Goal: Information Seeking & Learning: Learn about a topic

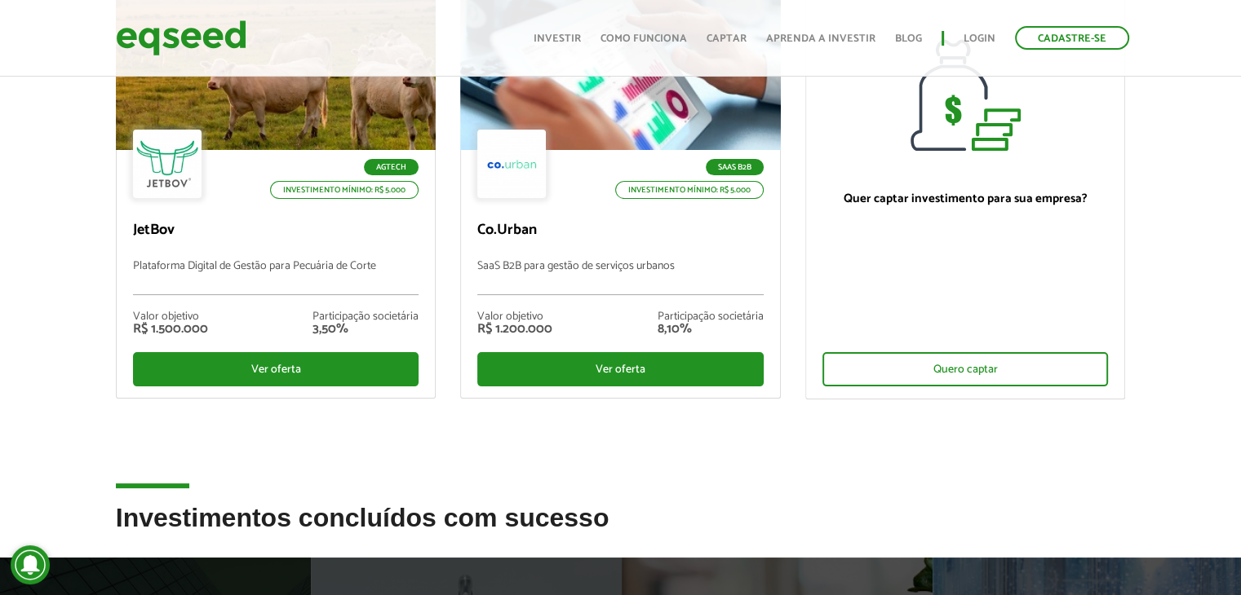
scroll to position [228, 0]
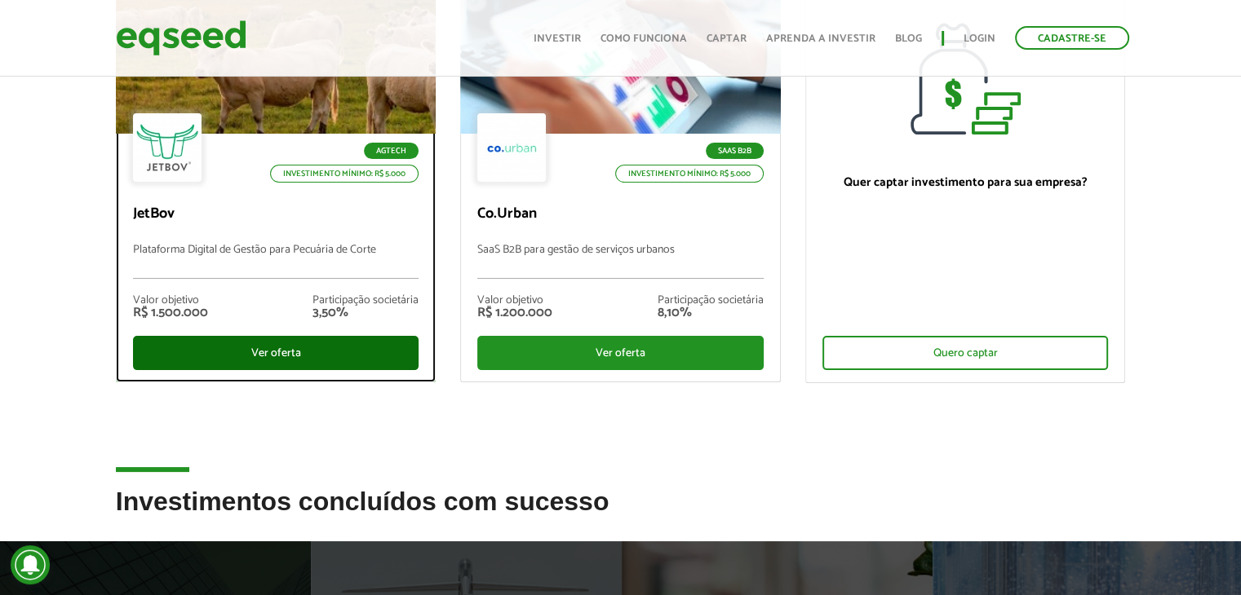
click at [317, 355] on div "Ver oferta" at bounding box center [276, 353] width 286 height 34
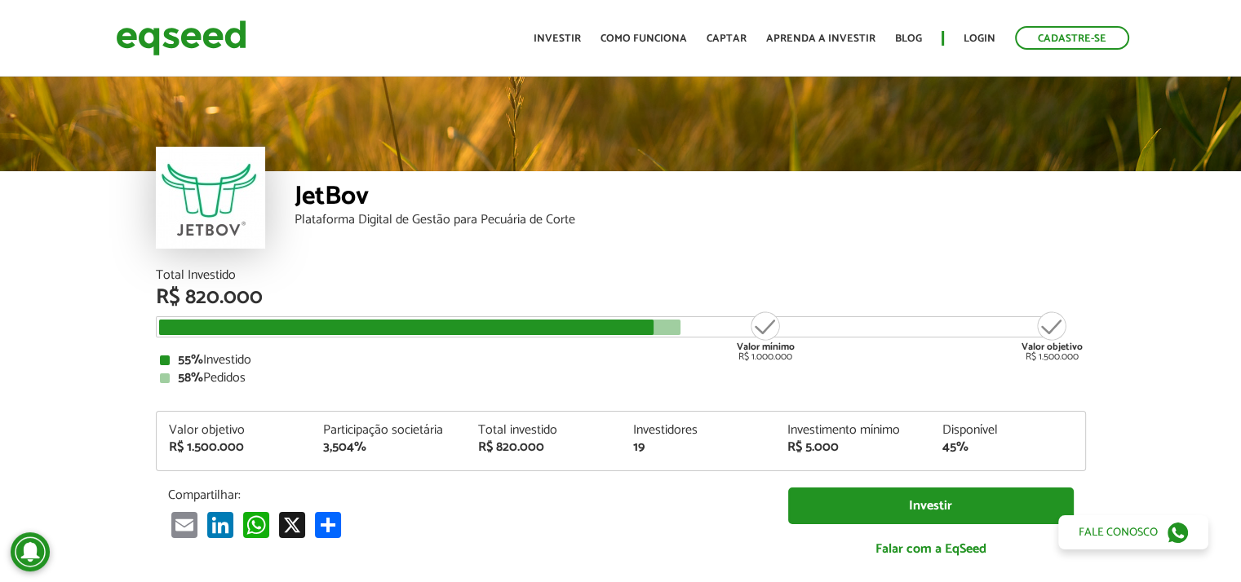
scroll to position [1945, 0]
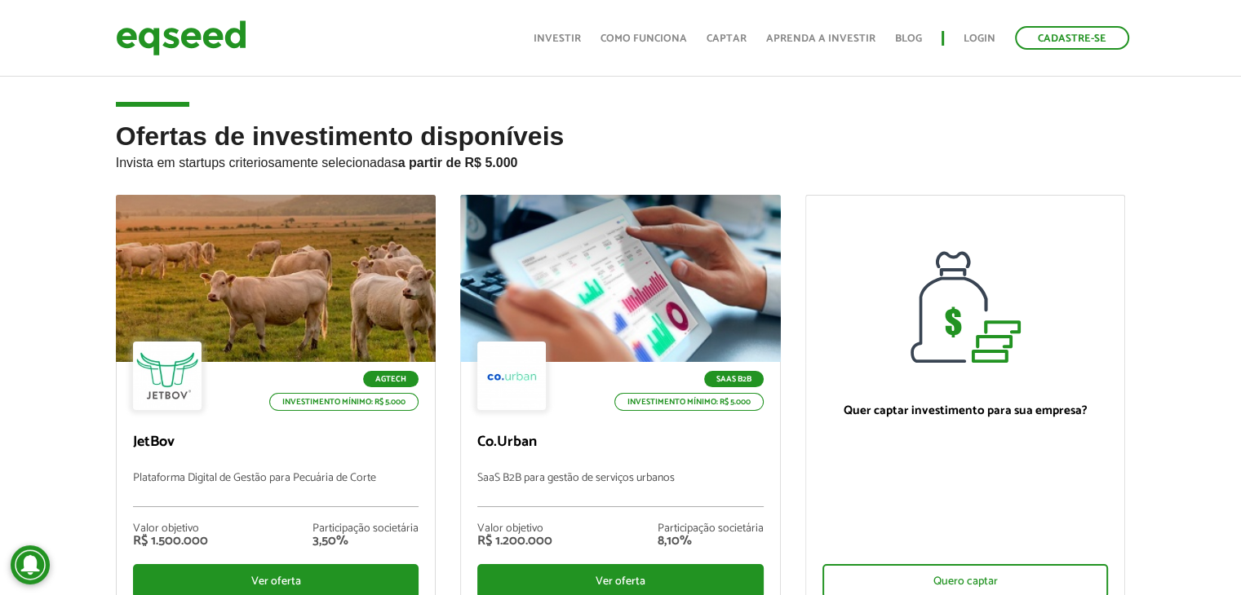
scroll to position [245, 0]
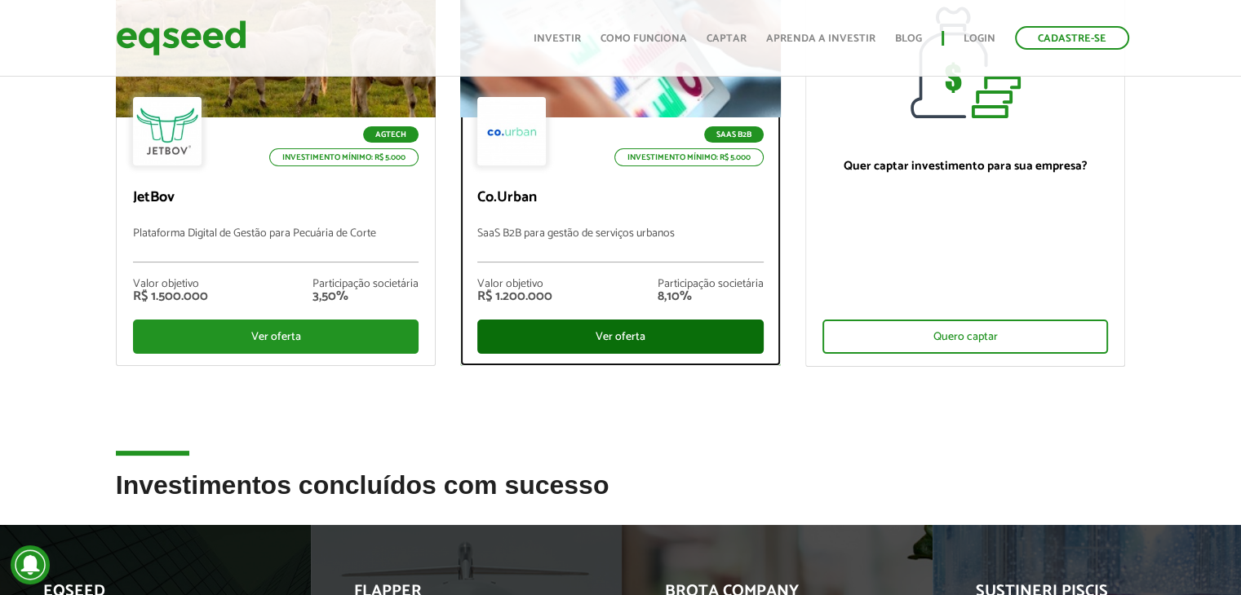
click at [657, 331] on div "Ver oferta" at bounding box center [620, 337] width 286 height 34
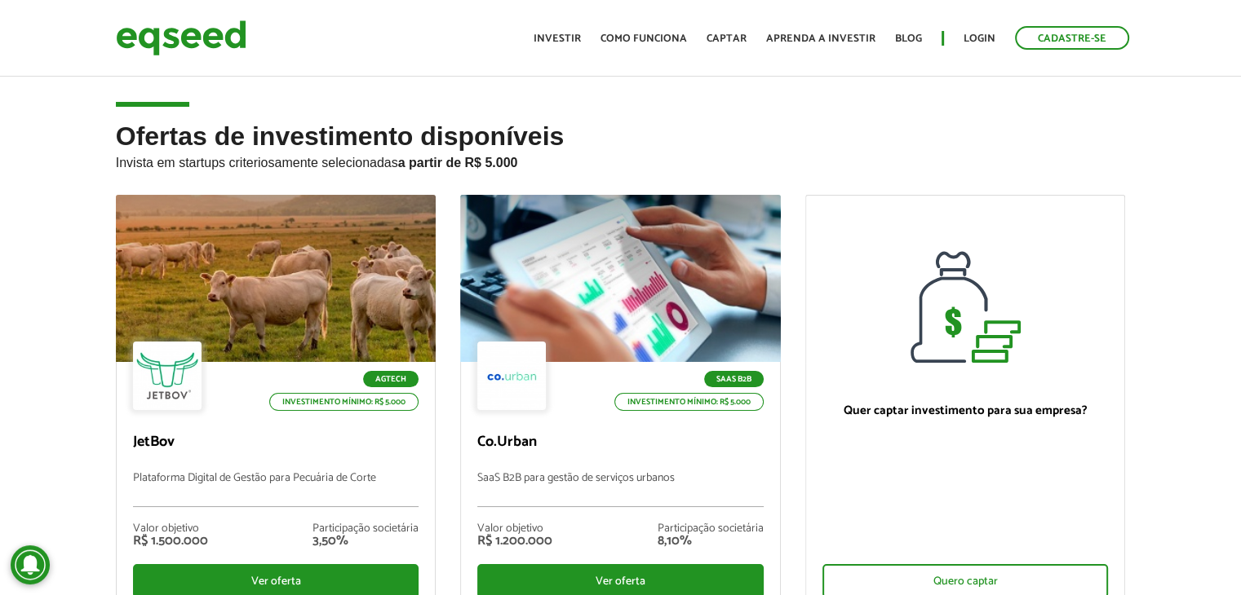
scroll to position [245, 0]
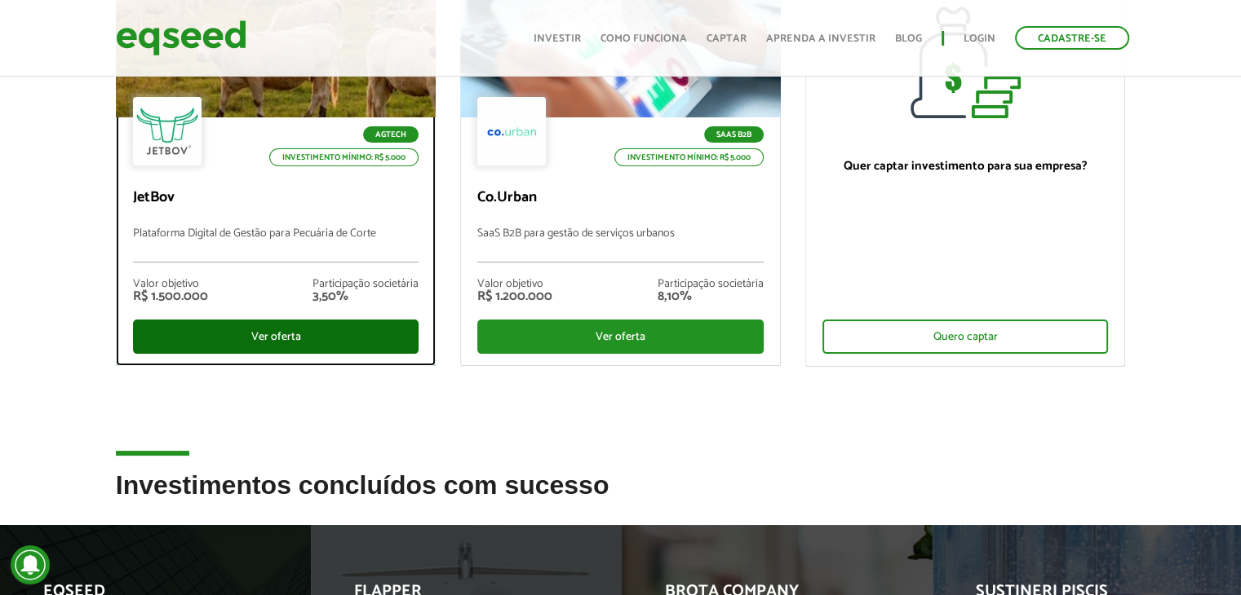
click at [188, 328] on div "Ver oferta" at bounding box center [276, 337] width 286 height 34
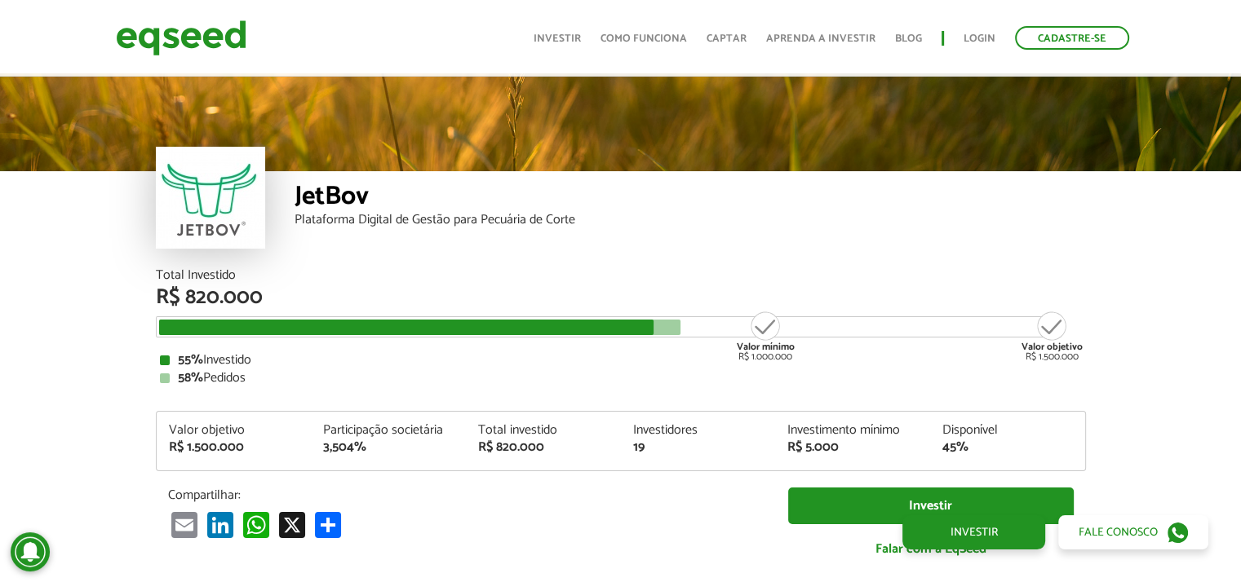
scroll to position [1945, 0]
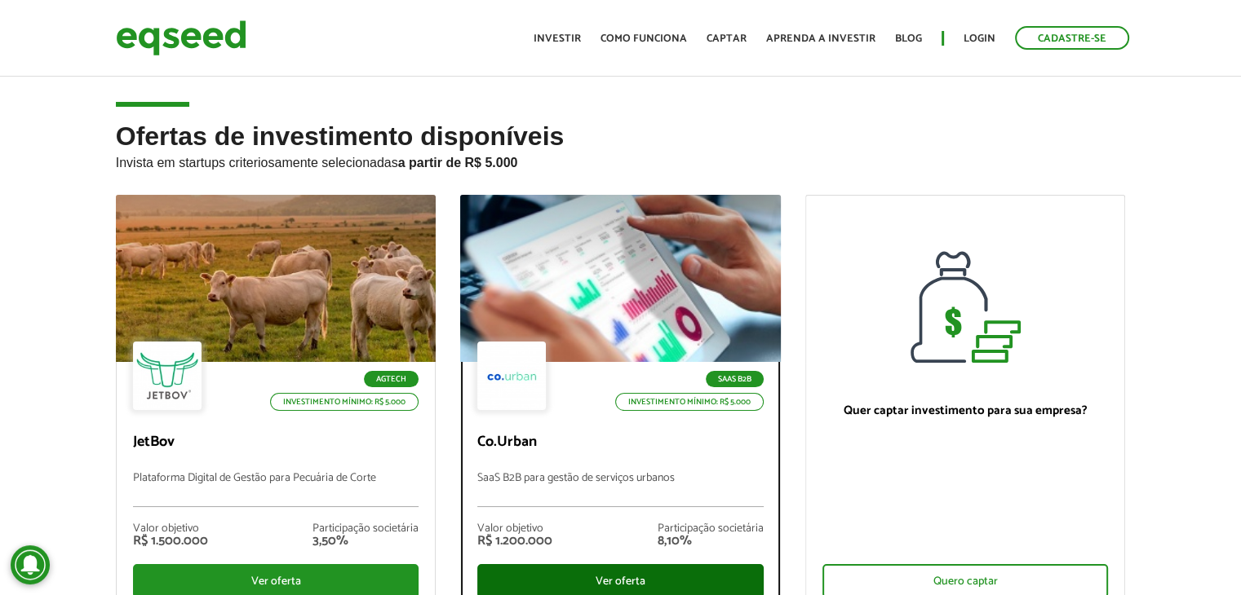
click at [624, 573] on div "Ver oferta" at bounding box center [620, 581] width 286 height 34
